Goal: Complete application form

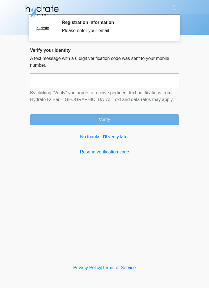
click at [123, 138] on link "No thanks, I'll verify later" at bounding box center [104, 136] width 149 height 7
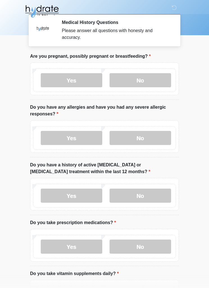
click at [148, 80] on label "No" at bounding box center [141, 80] width 62 height 14
click at [144, 140] on label "No" at bounding box center [141, 138] width 62 height 14
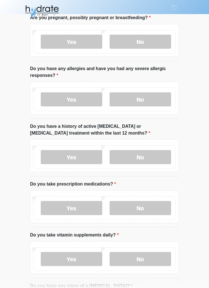
scroll to position [39, 0]
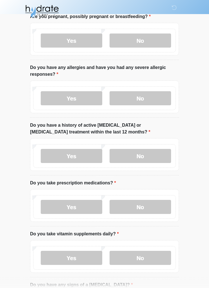
click at [148, 150] on label "No" at bounding box center [141, 156] width 62 height 14
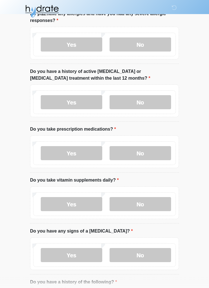
scroll to position [93, 0]
click at [146, 151] on label "No" at bounding box center [141, 153] width 62 height 14
click at [72, 200] on label "Yes" at bounding box center [72, 204] width 62 height 14
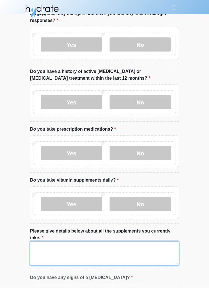
click at [48, 245] on textarea "Please give details below about all the supplements you currently take." at bounding box center [104, 253] width 149 height 24
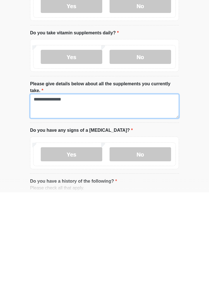
type textarea "**********"
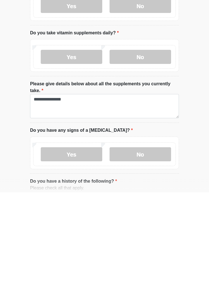
click at [147, 243] on label "No" at bounding box center [141, 250] width 62 height 14
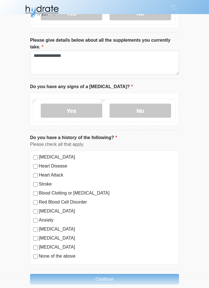
scroll to position [291, 0]
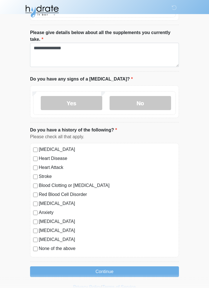
click at [109, 271] on button "Continue" at bounding box center [104, 271] width 149 height 11
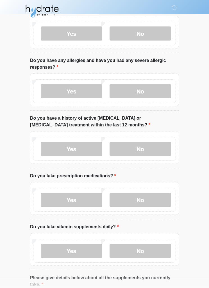
scroll to position [0, 0]
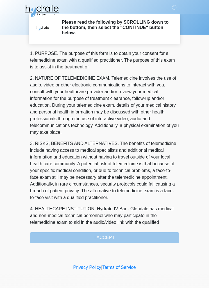
click at [112, 237] on div "1. PURPOSE. The purpose of this form is to obtain your consent for a telemedici…" at bounding box center [104, 146] width 149 height 193
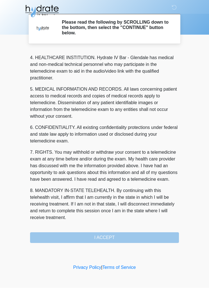
scroll to position [164, 0]
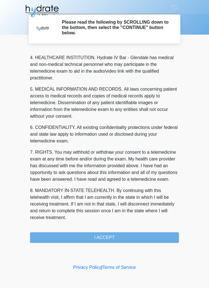
click at [103, 239] on button "I ACCEPT" at bounding box center [104, 237] width 149 height 11
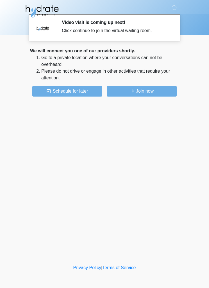
click at [142, 91] on button "Join now" at bounding box center [142, 91] width 70 height 11
